Goal: Navigation & Orientation: Find specific page/section

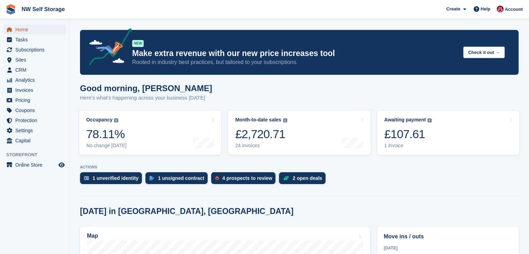
click at [19, 31] on span "Home" at bounding box center [36, 30] width 42 height 10
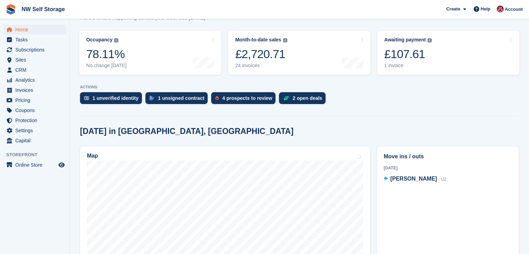
scroll to position [139, 0]
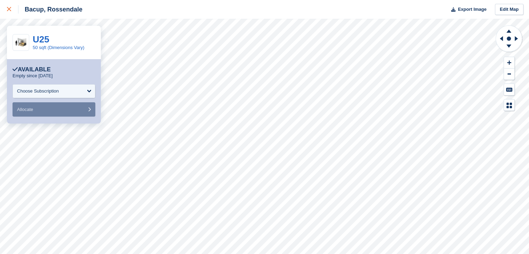
click at [9, 8] on icon at bounding box center [9, 9] width 4 height 4
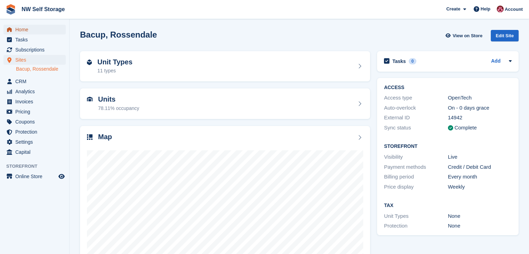
click at [22, 30] on span "Home" at bounding box center [36, 30] width 42 height 10
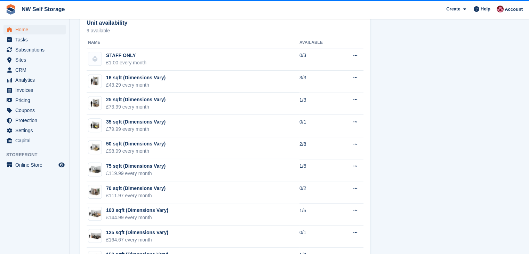
scroll to position [417, 0]
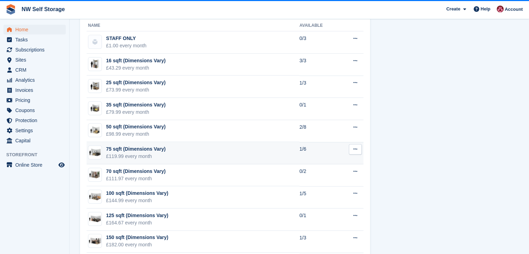
click at [200, 154] on td "75 sqft (Dimensions Vary) £119.99 every month" at bounding box center [193, 153] width 213 height 22
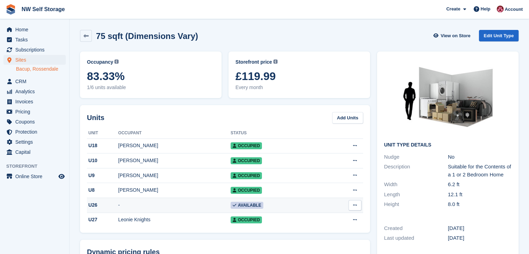
scroll to position [35, 0]
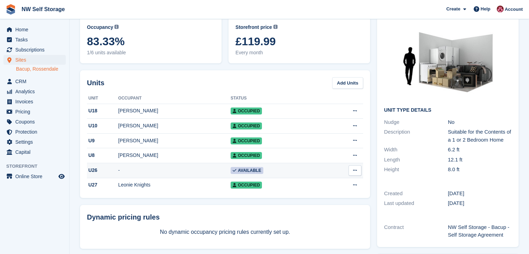
click at [122, 171] on td "-" at bounding box center [174, 170] width 112 height 15
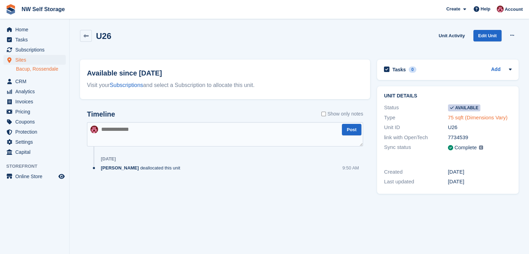
click at [467, 117] on link "75 sqft (Dimensions Vary)" at bounding box center [477, 117] width 59 height 6
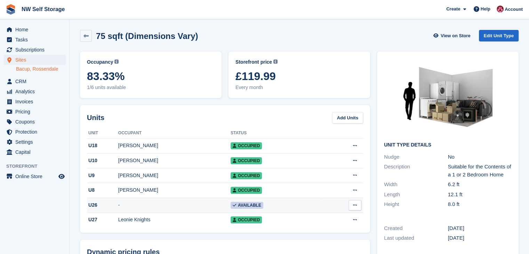
click at [353, 207] on icon at bounding box center [355, 205] width 4 height 5
click at [88, 34] on icon at bounding box center [85, 35] width 5 height 5
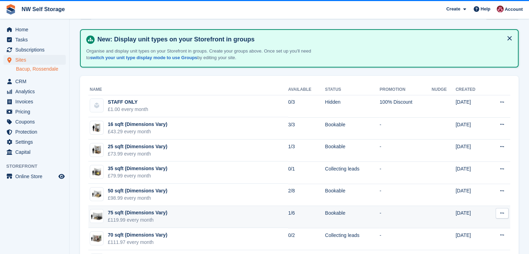
scroll to position [70, 0]
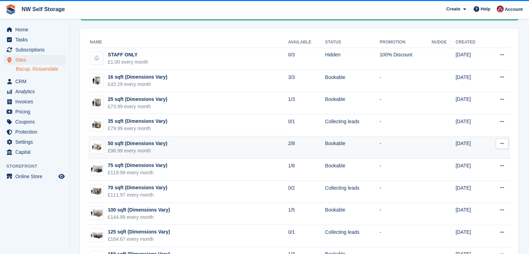
click at [203, 152] on td "50 sqft (Dimensions Vary) £98.99 every month" at bounding box center [188, 147] width 200 height 22
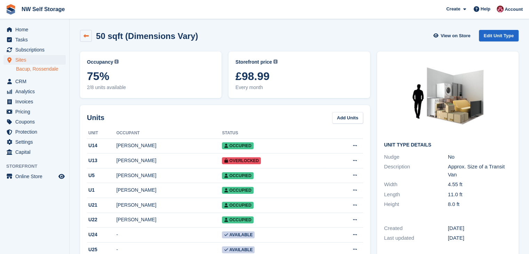
click at [85, 37] on icon at bounding box center [85, 35] width 5 height 5
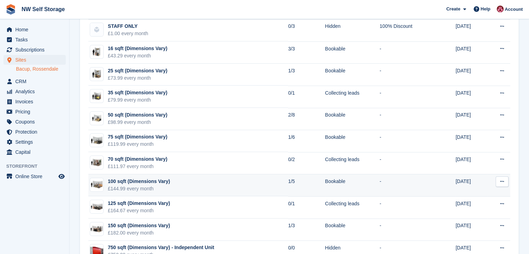
scroll to position [104, 0]
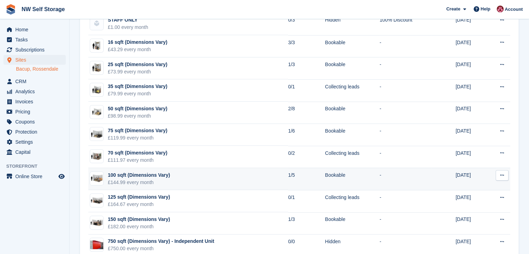
click at [200, 177] on td "100 sqft (Dimensions Vary) £144.99 every month" at bounding box center [188, 179] width 200 height 22
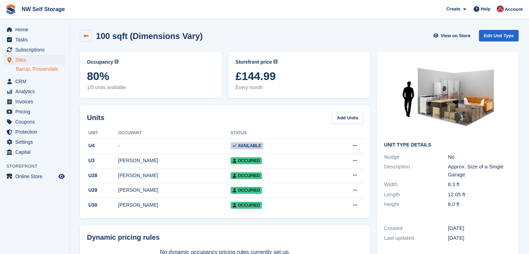
click at [86, 37] on icon at bounding box center [85, 35] width 5 height 5
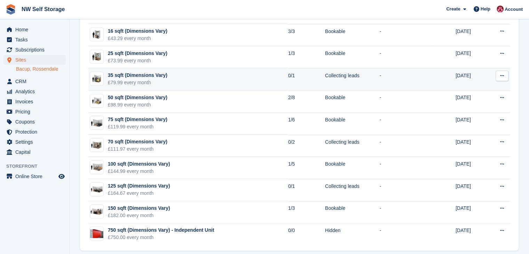
scroll to position [121, 0]
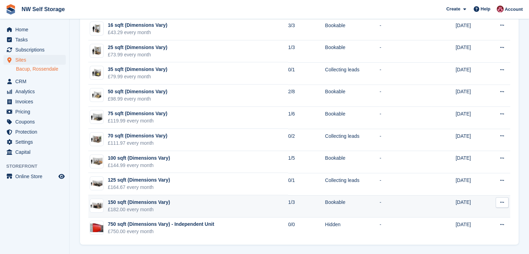
click at [191, 203] on td "150 sqft (Dimensions Vary) £182.00 every month" at bounding box center [188, 206] width 200 height 22
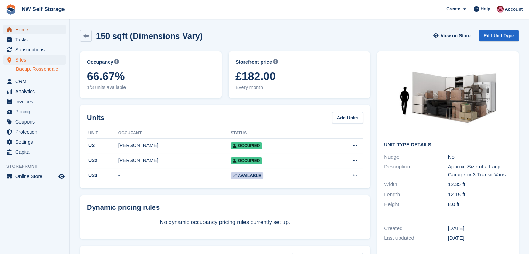
click at [26, 31] on span "Home" at bounding box center [36, 30] width 42 height 10
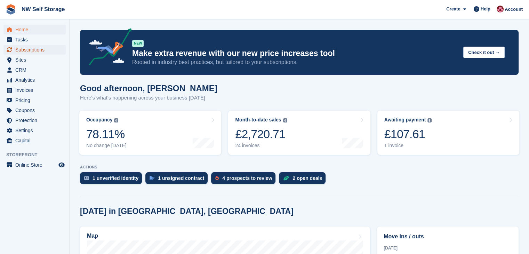
click at [40, 52] on span "Subscriptions" at bounding box center [36, 50] width 42 height 10
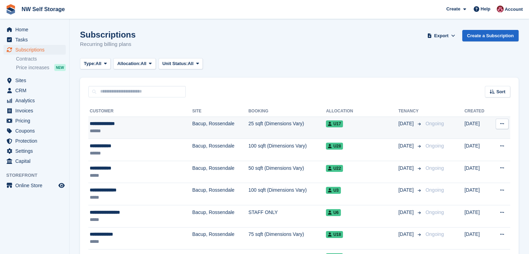
click at [306, 129] on td "25 sqft (Dimensions Vary)" at bounding box center [287, 127] width 78 height 22
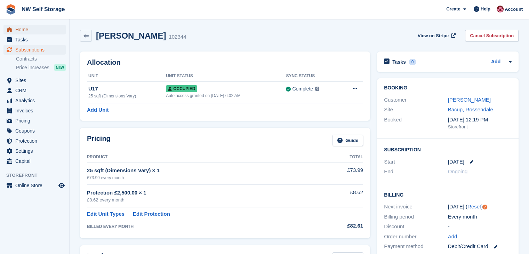
click at [21, 30] on span "Home" at bounding box center [36, 30] width 42 height 10
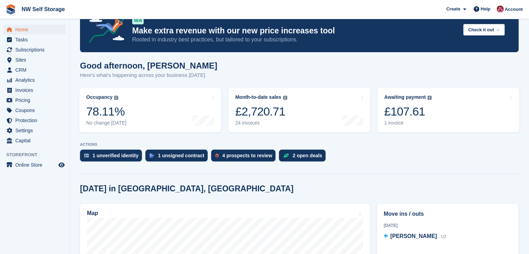
scroll to position [35, 0]
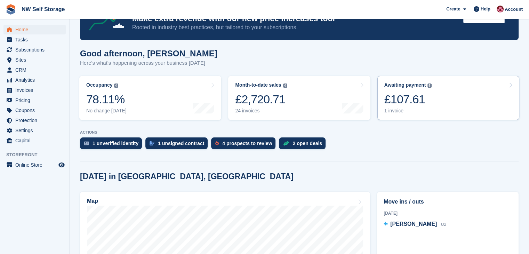
click at [408, 113] on div "1 invoice" at bounding box center [408, 111] width 48 height 6
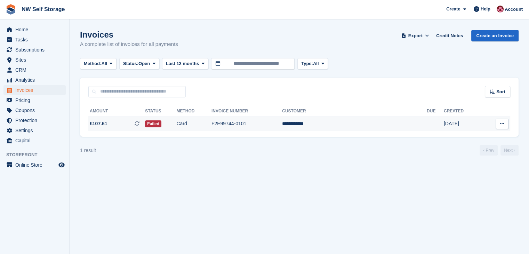
click at [211, 128] on td "Card" at bounding box center [193, 123] width 35 height 15
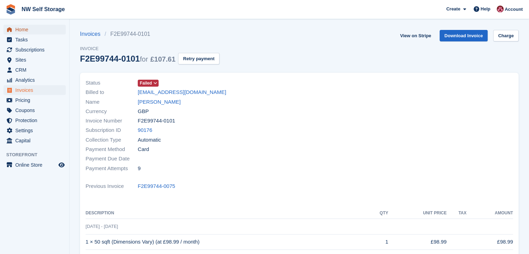
click at [26, 30] on span "Home" at bounding box center [36, 30] width 42 height 10
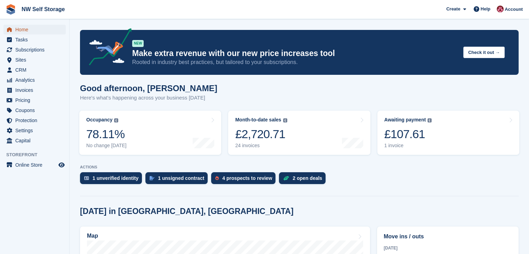
click at [25, 32] on span "Home" at bounding box center [36, 30] width 42 height 10
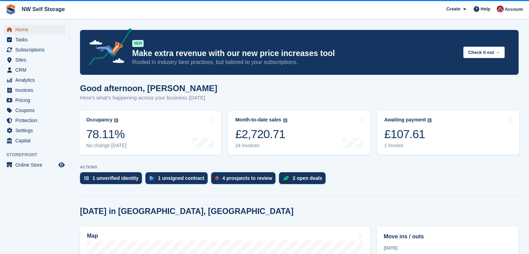
click at [25, 32] on span "Home" at bounding box center [36, 30] width 42 height 10
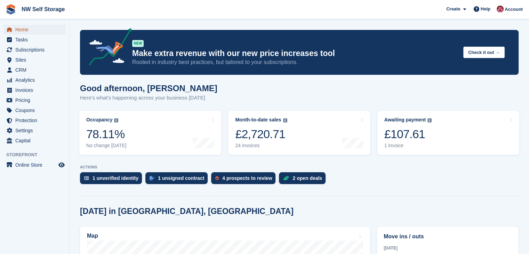
click at [25, 32] on span "Home" at bounding box center [36, 30] width 42 height 10
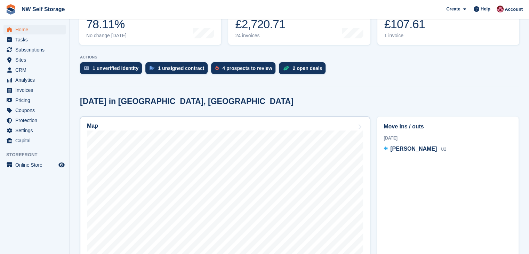
scroll to position [139, 0]
